Goal: Communication & Community: Participate in discussion

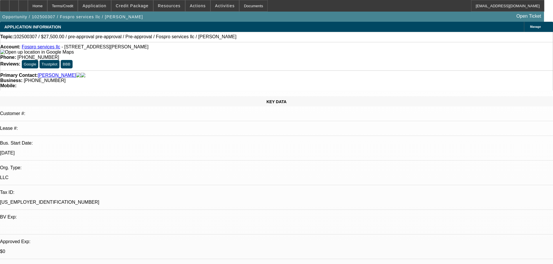
select select "0"
select select "2"
select select "0"
select select "6"
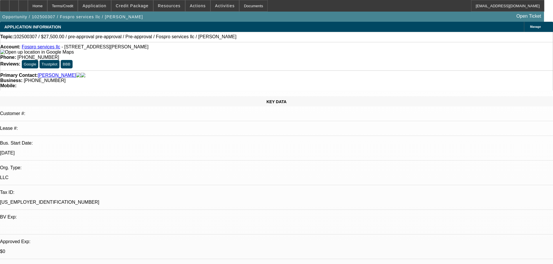
select select "0"
select select "2"
select select "0.1"
select select "4"
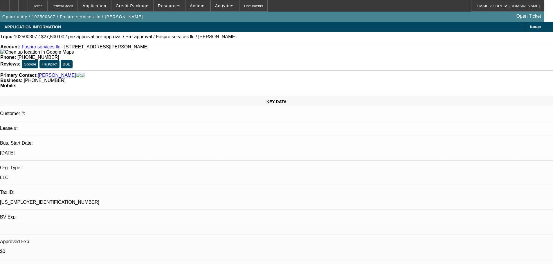
select select "0"
select select "2"
select select "0"
select select "6"
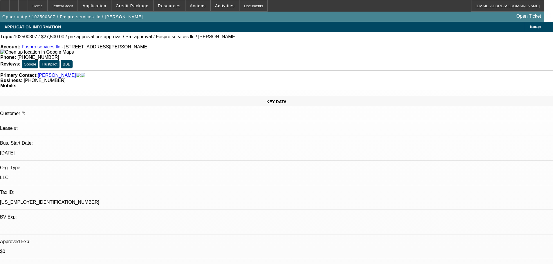
select select "0"
select select "2"
select select "0.1"
select select "4"
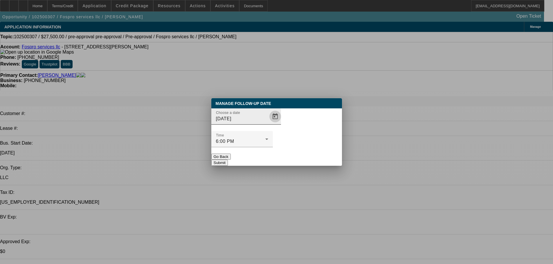
click at [269, 124] on span "Open calendar" at bounding box center [275, 117] width 14 height 14
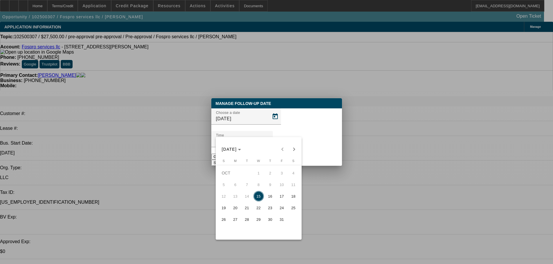
click at [270, 196] on span "16" at bounding box center [270, 196] width 10 height 10
type input "[DATE]"
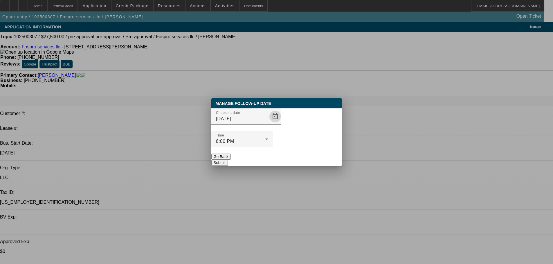
click at [228, 160] on button "Submit" at bounding box center [219, 163] width 17 height 6
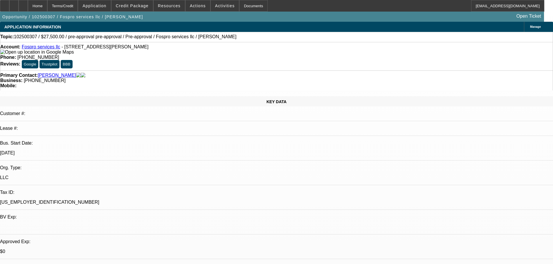
radio input "true"
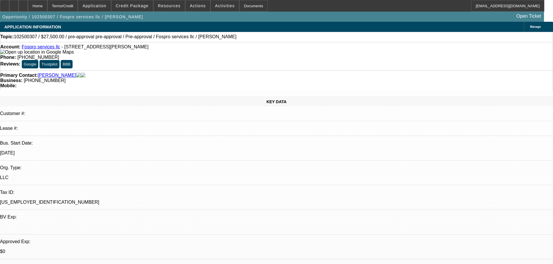
type textarea "10/15 had questions on process-would need EPO-se to see if wants to pull trigge…"
radio input "true"
